Goal: Book appointment/travel/reservation

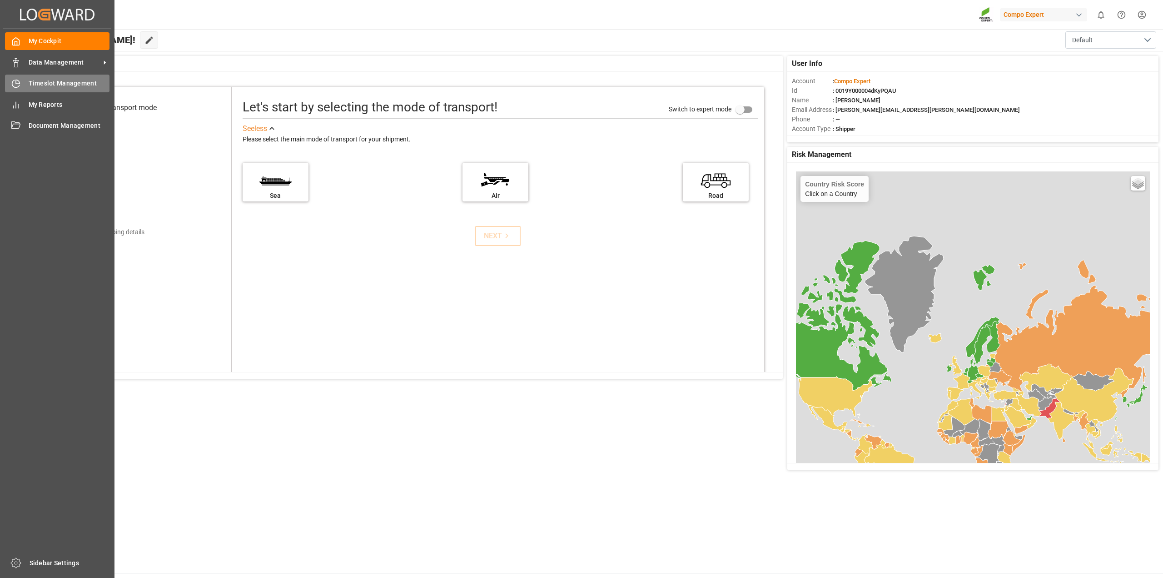
click at [34, 79] on span "Timeslot Management" at bounding box center [69, 84] width 81 height 10
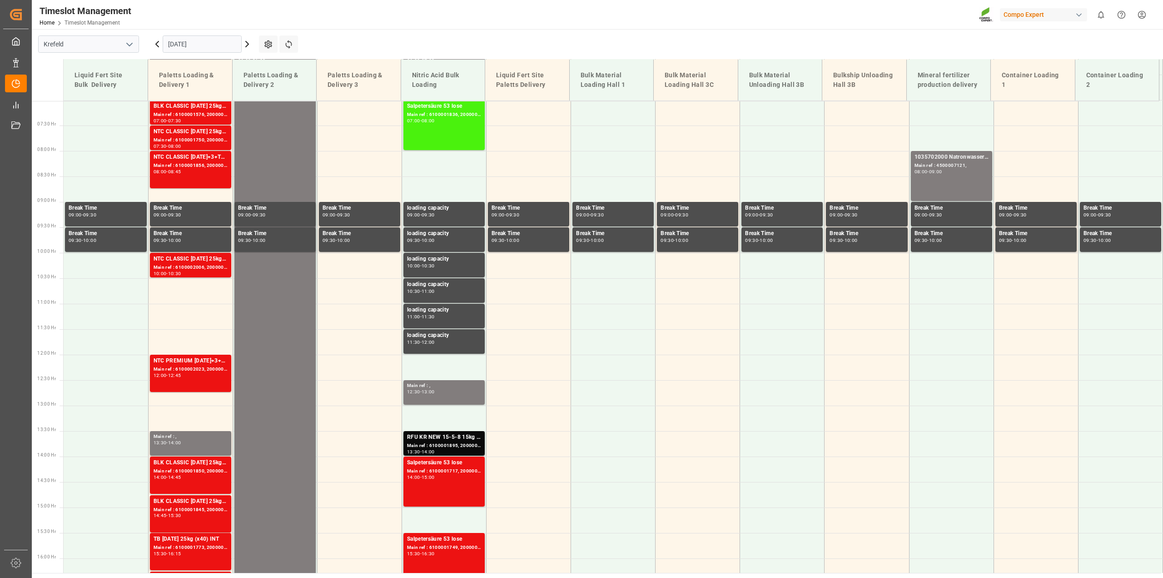
scroll to position [360, 0]
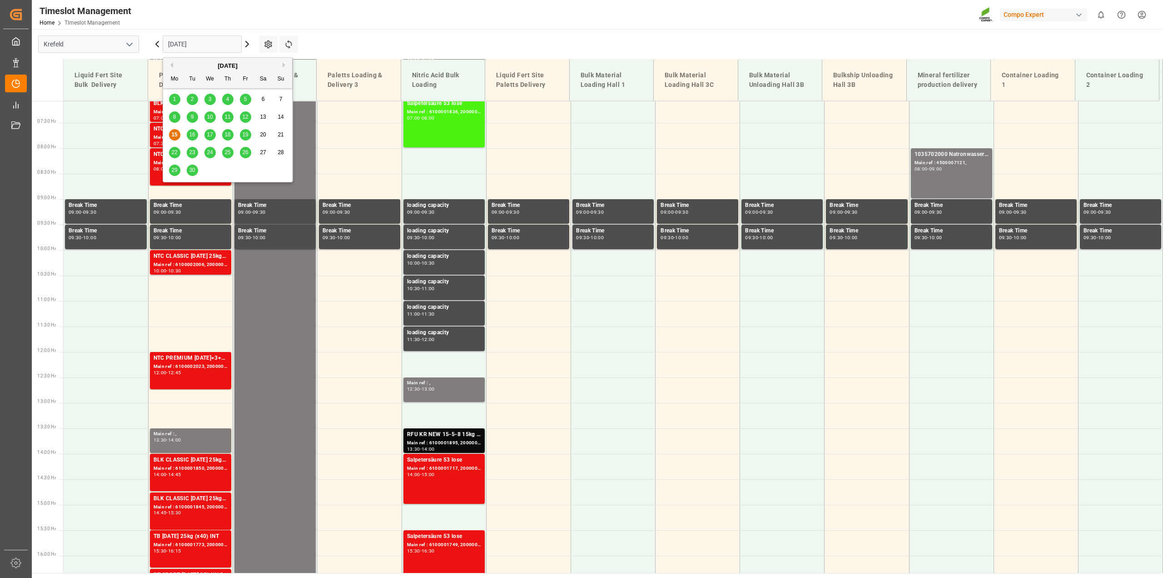
click at [238, 46] on input "[DATE]" at bounding box center [202, 43] width 79 height 17
click at [192, 132] on span "16" at bounding box center [192, 134] width 6 height 6
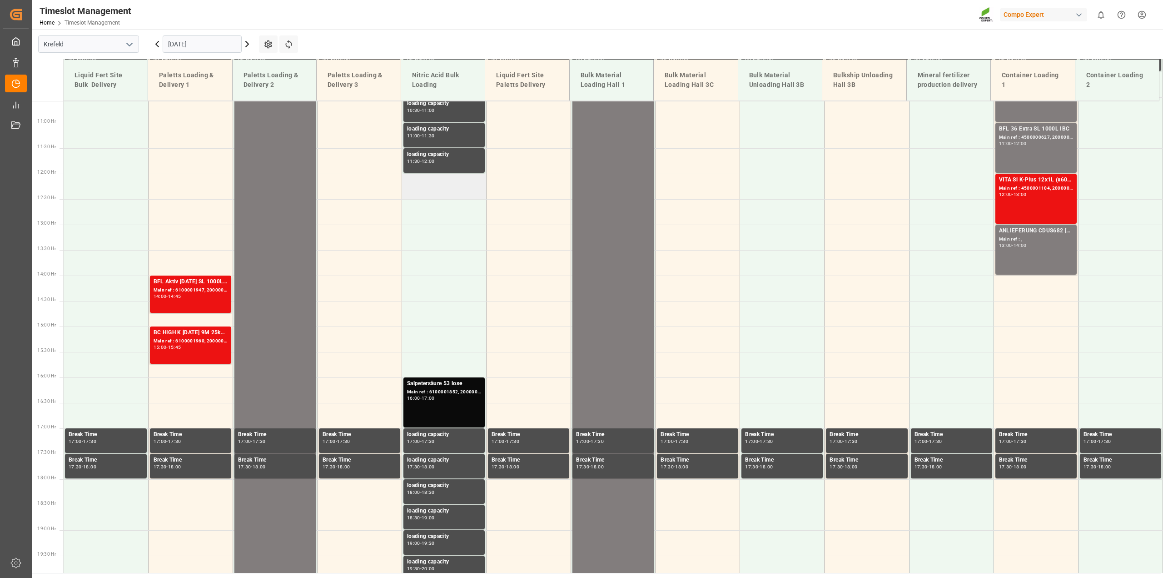
scroll to position [542, 0]
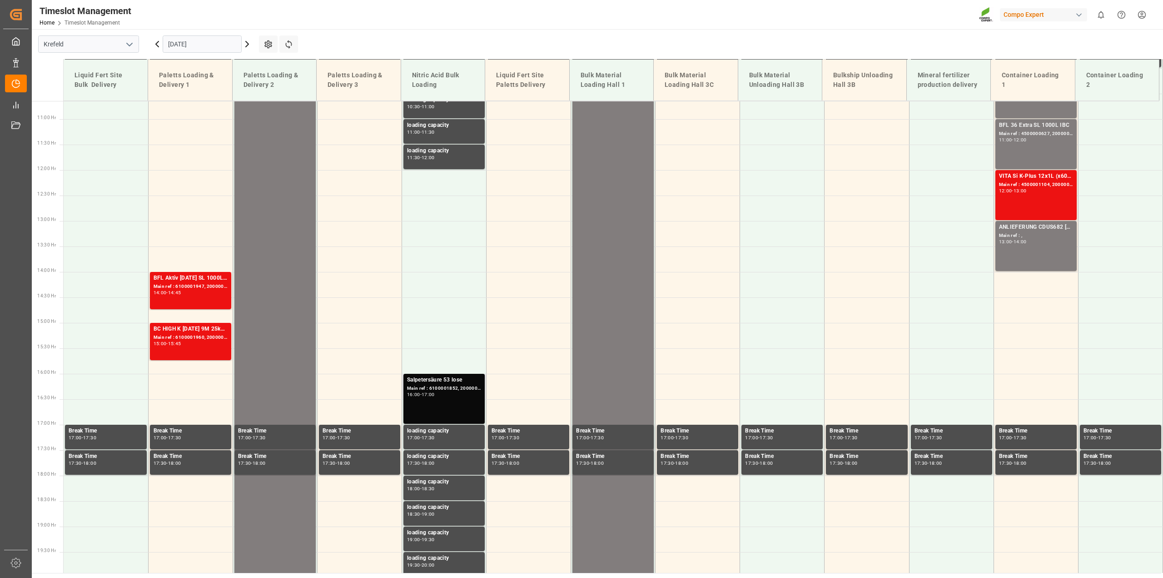
click at [469, 391] on div "Main ref : 6100001852, 2000001497" at bounding box center [444, 388] width 74 height 8
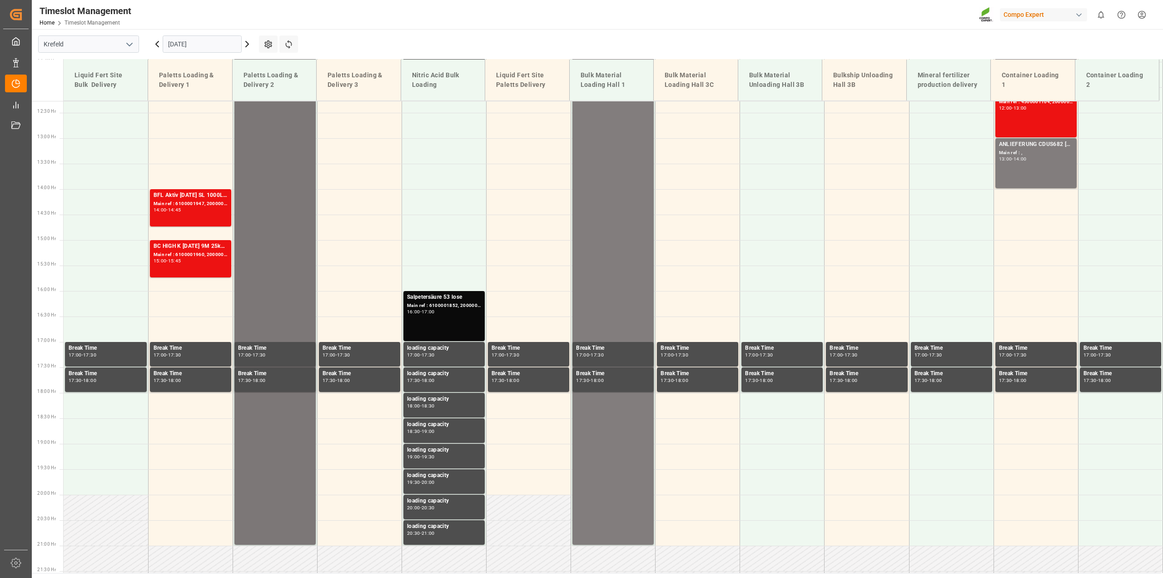
scroll to position [614, 0]
